Goal: Transaction & Acquisition: Obtain resource

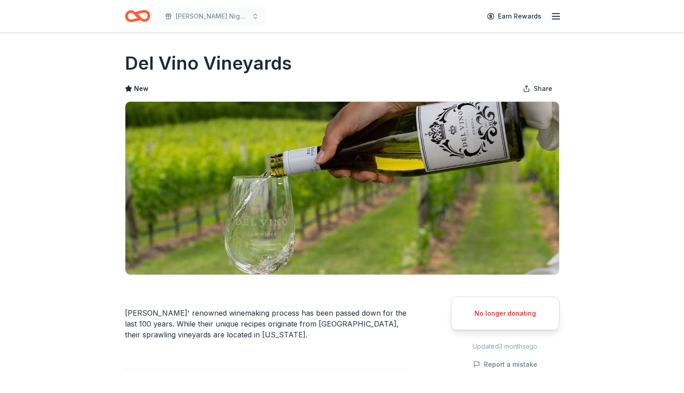
scroll to position [136, 0]
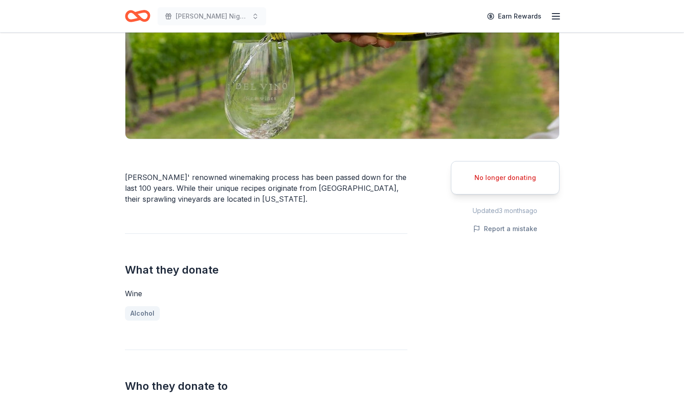
drag, startPoint x: 114, startPoint y: 181, endPoint x: 210, endPoint y: 229, distance: 107.3
click at [210, 229] on div "Del Vino Vineyards New Share Del Vino Vineyards' renowned winemaking process ha…" at bounding box center [342, 378] width 464 height 962
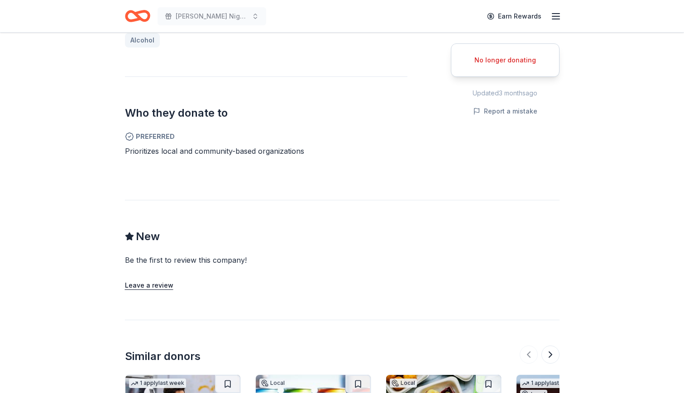
scroll to position [453, 0]
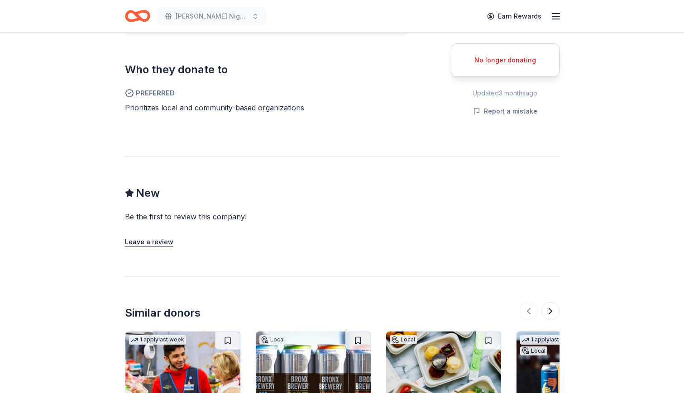
drag, startPoint x: 319, startPoint y: 111, endPoint x: 100, endPoint y: 110, distance: 218.2
click at [100, 110] on div "No longer donating Share Del Vino Vineyards New Share Del Vino Vineyards' renow…" at bounding box center [342, 61] width 684 height 962
drag, startPoint x: 129, startPoint y: 102, endPoint x: 289, endPoint y: 105, distance: 160.3
click at [289, 105] on div "Preferred Prioritizes local and community-based organizations" at bounding box center [266, 104] width 282 height 33
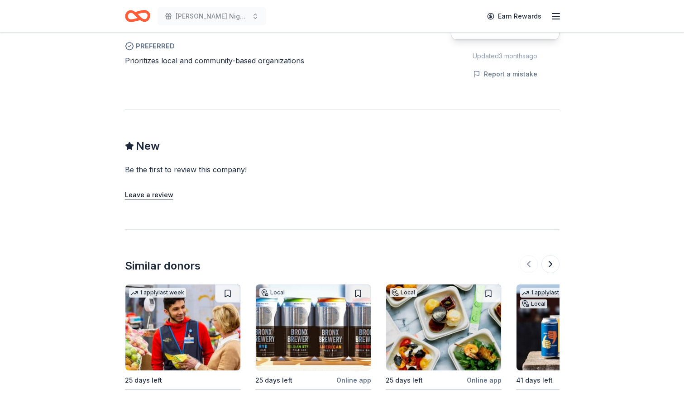
scroll to position [667, 0]
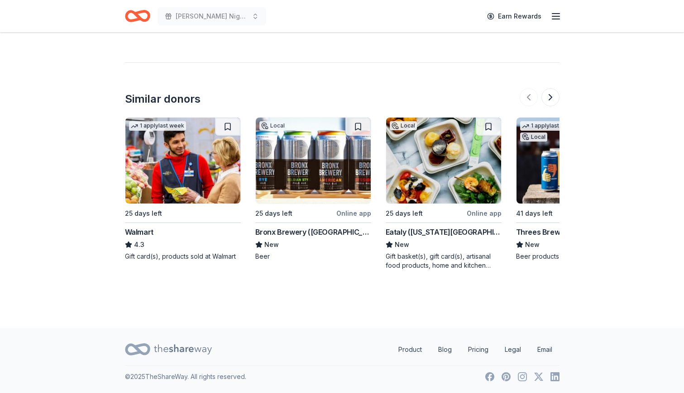
click at [417, 232] on div "Eataly ([US_STATE][GEOGRAPHIC_DATA])" at bounding box center [444, 232] width 116 height 11
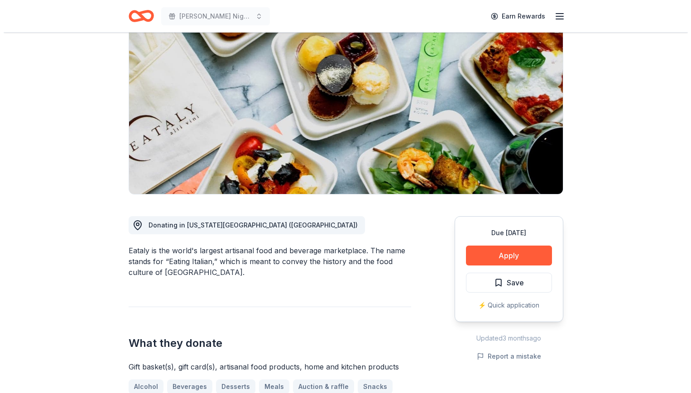
scroll to position [181, 0]
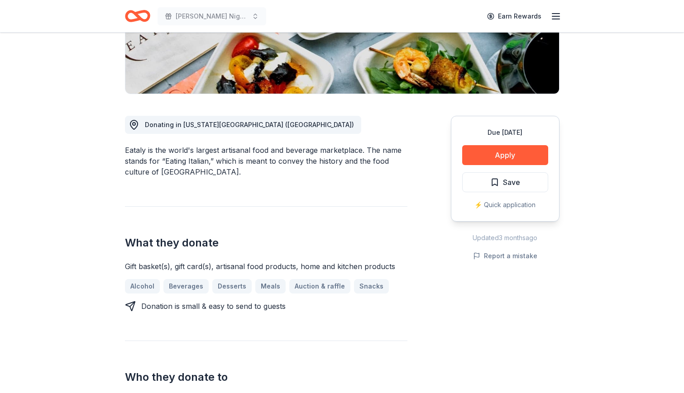
drag, startPoint x: 111, startPoint y: 144, endPoint x: 198, endPoint y: 184, distance: 95.2
click at [198, 184] on div "Eataly ([US_STATE][GEOGRAPHIC_DATA]) New Share Donating in [US_STATE][GEOGRAPHI…" at bounding box center [342, 392] width 464 height 1081
click at [539, 153] on button "Apply" at bounding box center [505, 155] width 86 height 20
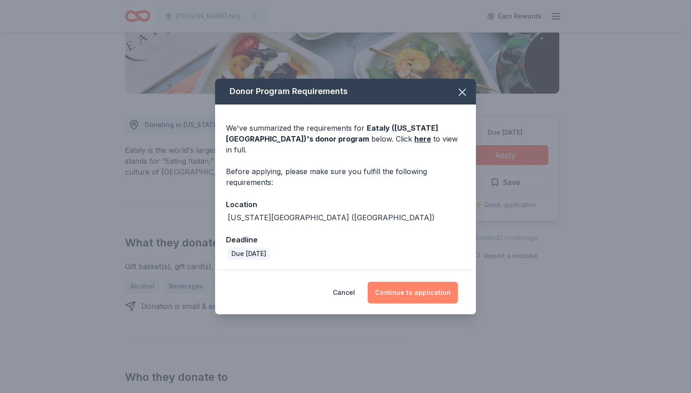
click at [415, 282] on button "Continue to application" at bounding box center [413, 293] width 90 height 22
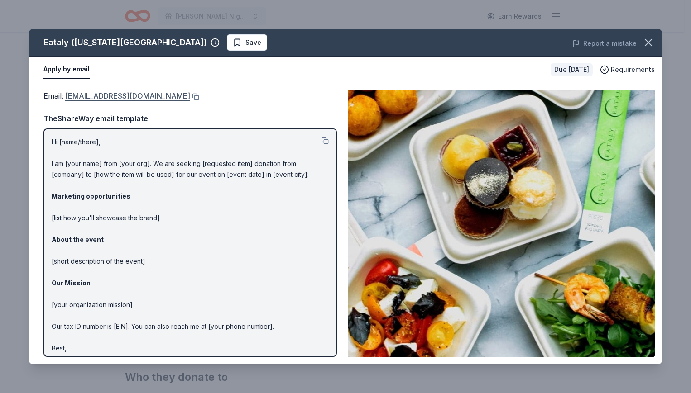
drag, startPoint x: 178, startPoint y: 94, endPoint x: 84, endPoint y: 94, distance: 94.2
click at [84, 94] on div "Email : nyc.donations@eataly.com" at bounding box center [189, 96] width 293 height 12
click at [190, 97] on button at bounding box center [194, 96] width 9 height 7
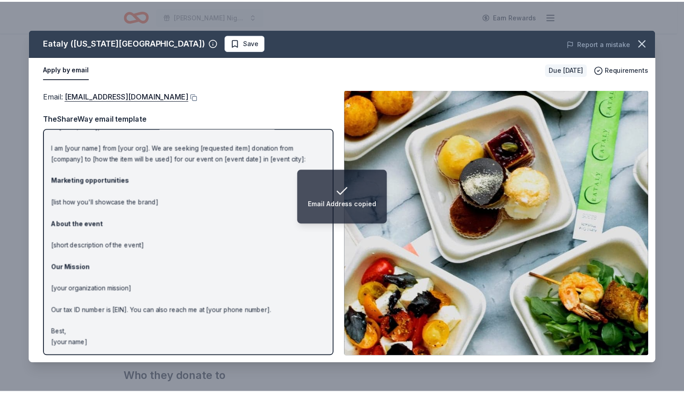
scroll to position [0, 0]
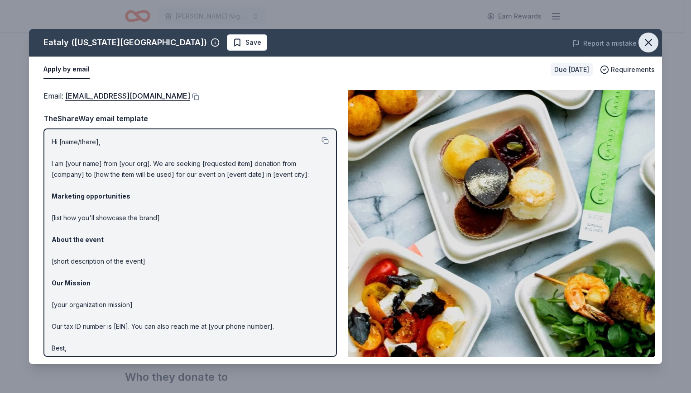
click at [647, 44] on icon "button" at bounding box center [648, 42] width 6 height 6
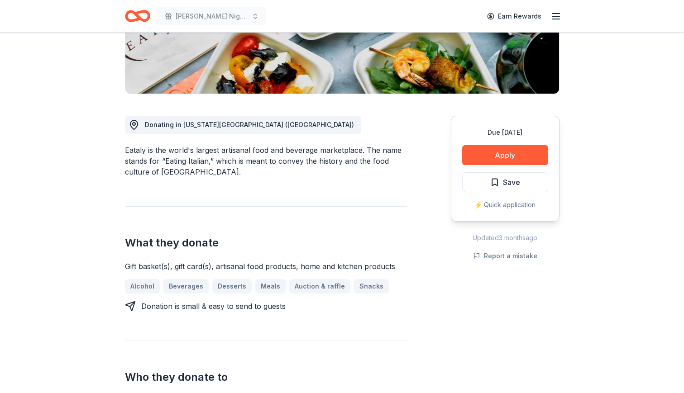
drag, startPoint x: 120, startPoint y: 153, endPoint x: 352, endPoint y: 183, distance: 233.7
click at [371, 182] on div "Eataly (New York City) New Share Donating in New York City (NY) Eataly is the w…" at bounding box center [342, 392] width 464 height 1081
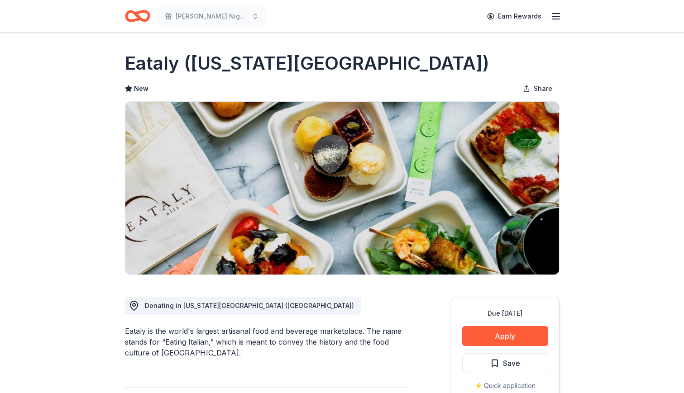
click at [145, 10] on icon "Home" at bounding box center [137, 15] width 25 height 21
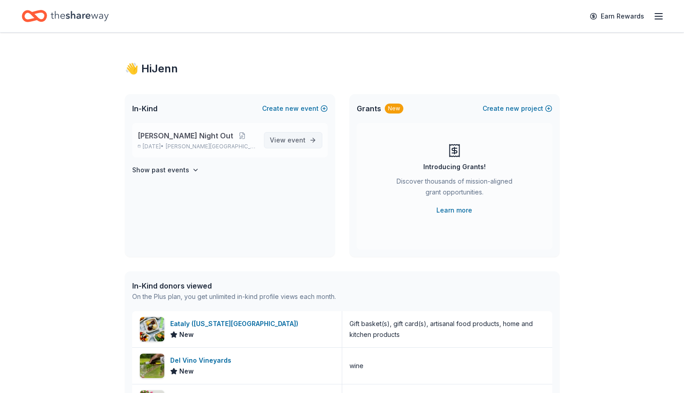
click at [294, 142] on span "event" at bounding box center [296, 140] width 18 height 8
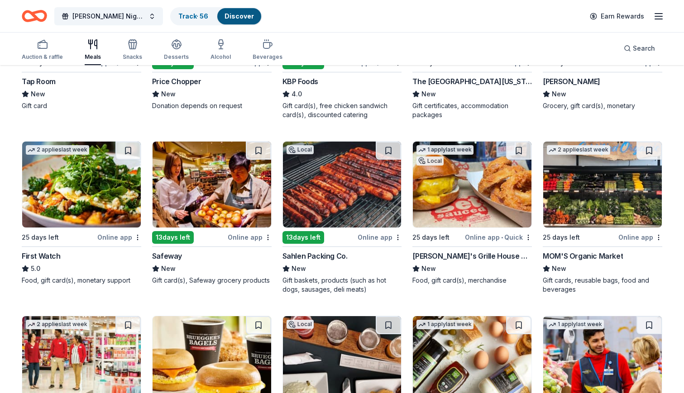
scroll to position [272, 0]
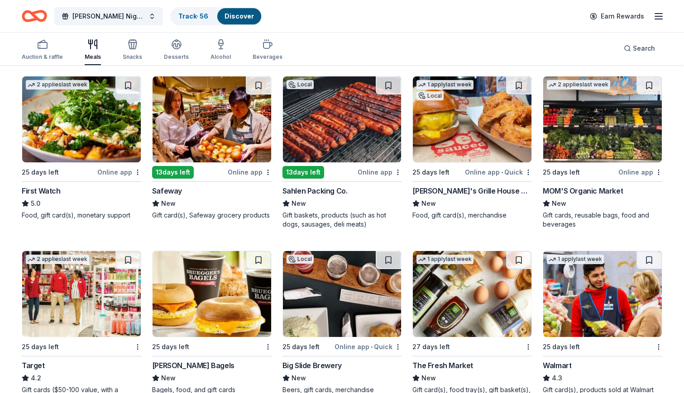
click at [426, 186] on div "Arooga's Grille House & Sports Bar" at bounding box center [472, 191] width 120 height 11
click at [311, 186] on div "Sahlen Packing Co." at bounding box center [314, 191] width 65 height 11
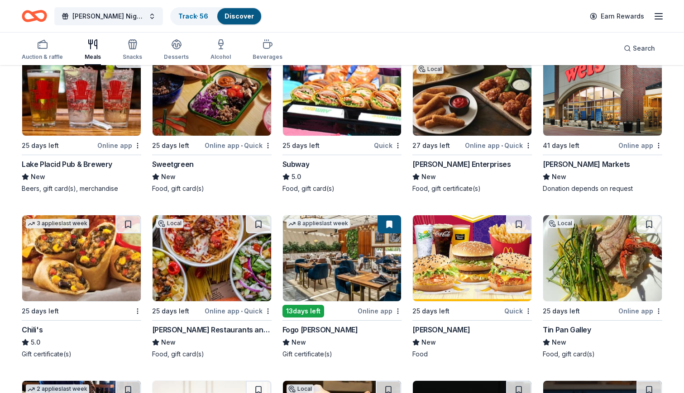
scroll to position [602, 0]
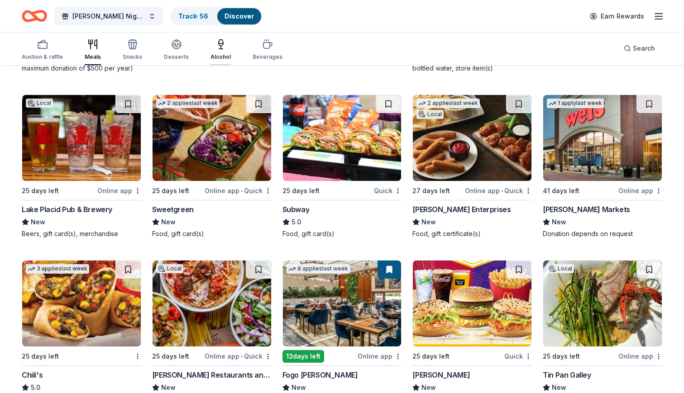
click at [211, 52] on div "Alcohol" at bounding box center [220, 50] width 20 height 22
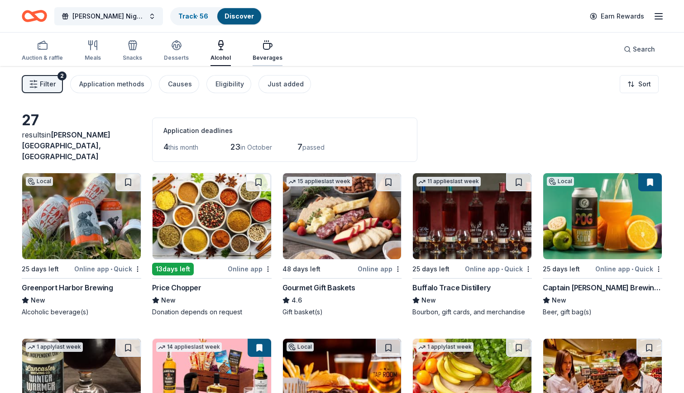
click at [258, 57] on div "Beverages" at bounding box center [268, 57] width 30 height 7
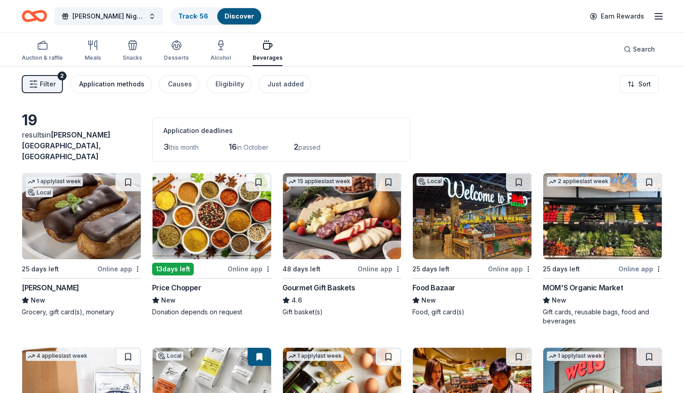
drag, startPoint x: 36, startPoint y: 48, endPoint x: 110, endPoint y: 90, distance: 85.3
click at [37, 48] on icon "button" at bounding box center [42, 45] width 11 height 11
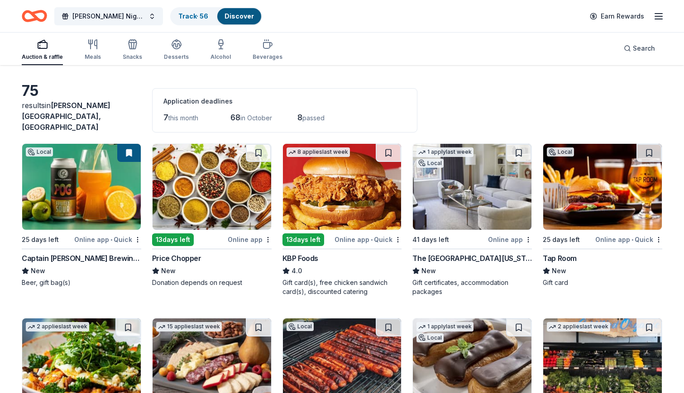
scroll to position [91, 0]
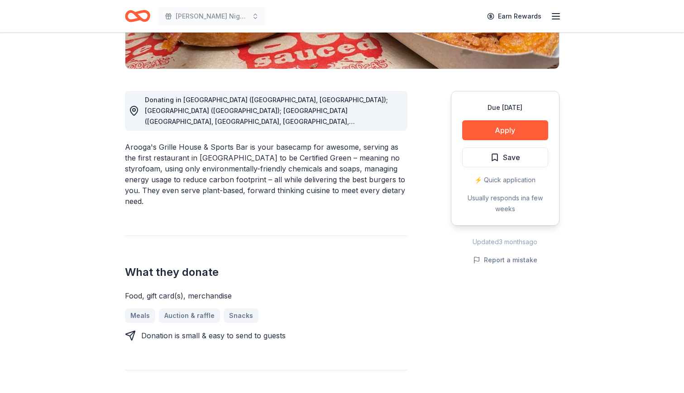
scroll to position [272, 0]
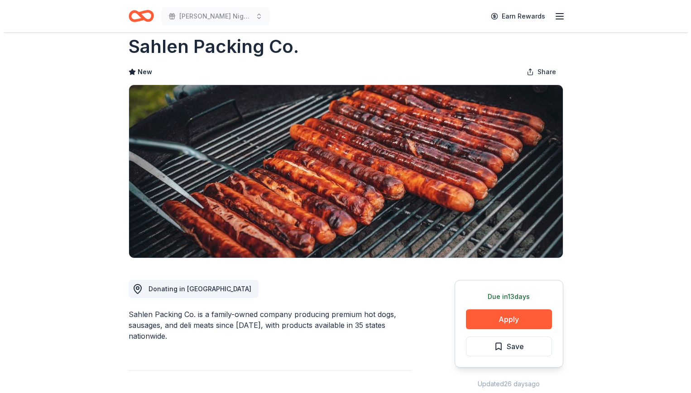
scroll to position [45, 0]
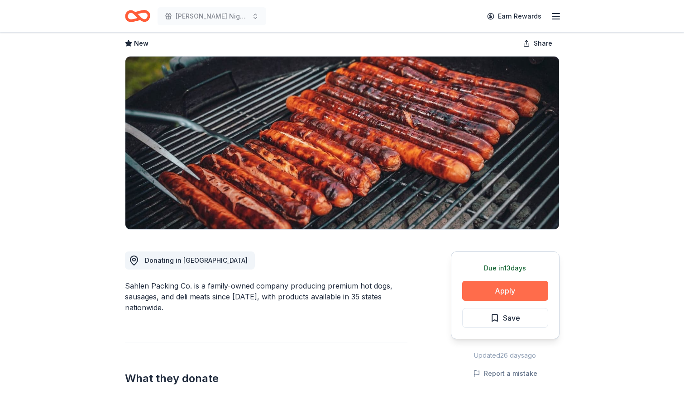
click at [521, 291] on button "Apply" at bounding box center [505, 291] width 86 height 20
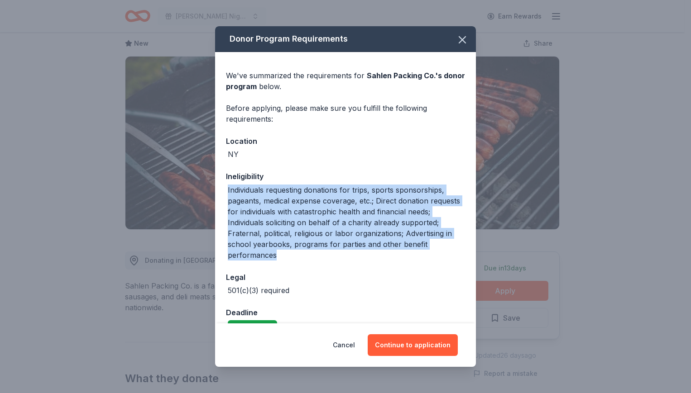
drag, startPoint x: 223, startPoint y: 186, endPoint x: 328, endPoint y: 256, distance: 126.0
click at [311, 253] on div "We've summarized the requirements for Sahlen Packing Co. 's donor program below…" at bounding box center [345, 198] width 261 height 292
click at [398, 252] on div "Individuals requesting donations for trips, sports sponsorships, pageants, medi…" at bounding box center [346, 223] width 237 height 76
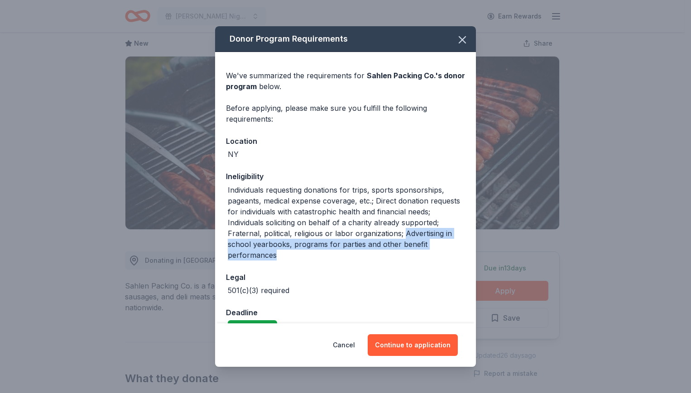
drag, startPoint x: 227, startPoint y: 249, endPoint x: 368, endPoint y: 258, distance: 141.1
click at [368, 258] on div "Individuals requesting donations for trips, sports sponsorships, pageants, medi…" at bounding box center [345, 223] width 239 height 76
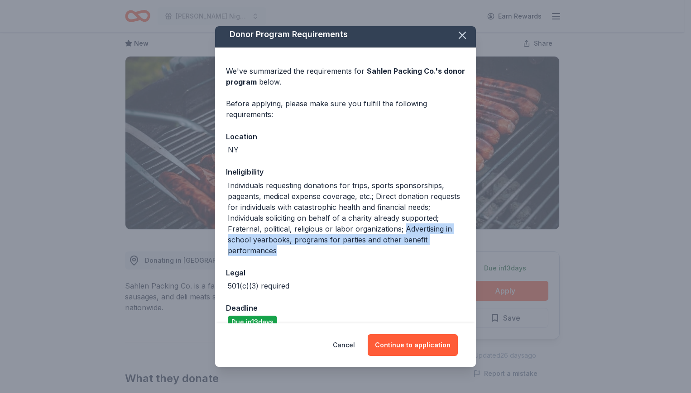
scroll to position [0, 0]
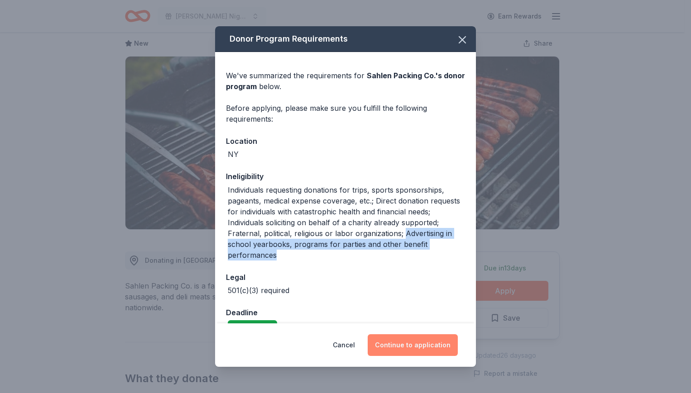
click at [425, 346] on button "Continue to application" at bounding box center [413, 346] width 90 height 22
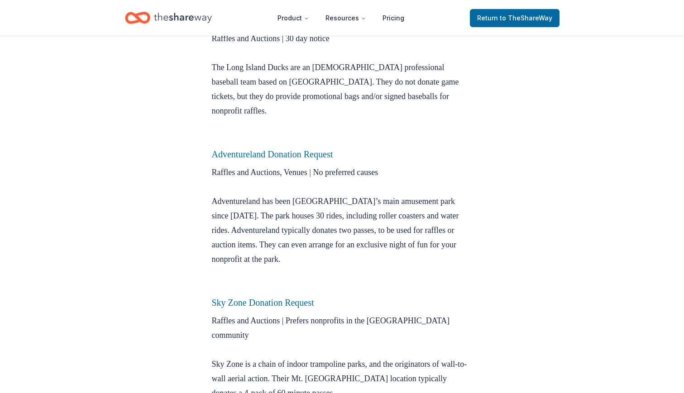
scroll to position [815, 0]
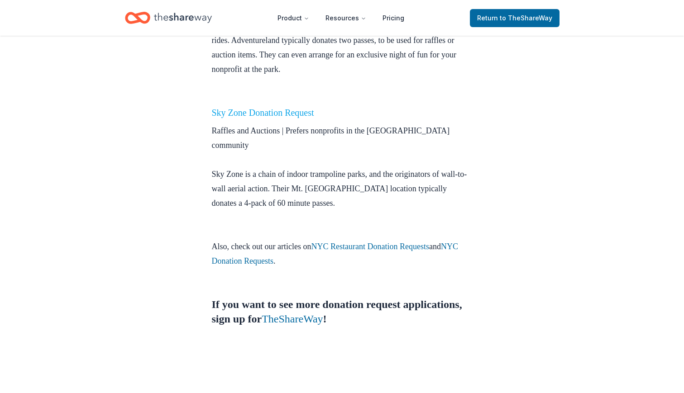
click at [295, 108] on link "Sky Zone Donation Request" at bounding box center [263, 113] width 102 height 10
